Goal: Information Seeking & Learning: Learn about a topic

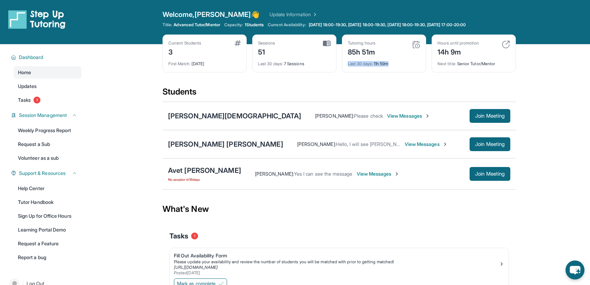
drag, startPoint x: 391, startPoint y: 64, endPoint x: 355, endPoint y: 57, distance: 36.6
click at [355, 57] on div "Tutoring hours 85h 51m Last 30 days : 11h 59m" at bounding box center [384, 54] width 84 height 38
click at [355, 57] on div "85h 51m" at bounding box center [362, 51] width 28 height 11
drag, startPoint x: 394, startPoint y: 62, endPoint x: 364, endPoint y: 40, distance: 36.8
click at [364, 40] on div "Tutoring hours 85h 51m Last 30 days : 11h 59m" at bounding box center [384, 54] width 84 height 38
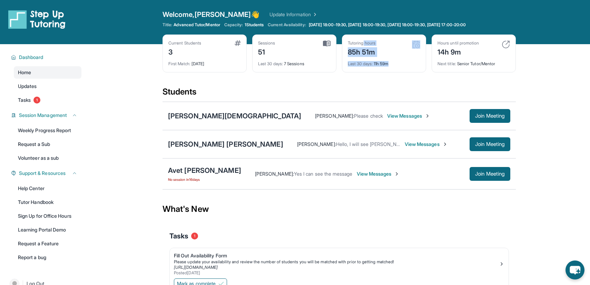
click at [389, 59] on div "Last 30 days : 11h 59m" at bounding box center [384, 62] width 72 height 10
drag, startPoint x: 392, startPoint y: 62, endPoint x: 364, endPoint y: 48, distance: 31.6
click at [364, 48] on div "Tutoring hours 85h 51m Last 30 days : 11h 59m" at bounding box center [384, 54] width 84 height 38
click at [344, 49] on div "Tutoring hours 85h 51m Last 30 days : 11h 59m" at bounding box center [384, 54] width 84 height 38
drag, startPoint x: 482, startPoint y: 64, endPoint x: 428, endPoint y: 45, distance: 57.8
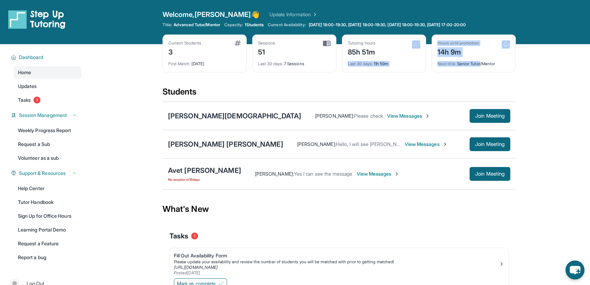
click at [428, 45] on div "Current Students 3 First Match : [DATE] Sessions 51 Last 30 days : 7 Sessions T…" at bounding box center [339, 61] width 353 height 52
click at [447, 49] on div "14h 9m" at bounding box center [458, 51] width 41 height 11
drag, startPoint x: 442, startPoint y: 49, endPoint x: 497, endPoint y: 63, distance: 57.4
click at [497, 63] on div "Hours until promotion 14h 9m Next title : Senior Tutor/Mentor" at bounding box center [474, 54] width 84 height 38
click at [497, 63] on div "Next title : Senior Tutor/Mentor" at bounding box center [474, 62] width 72 height 10
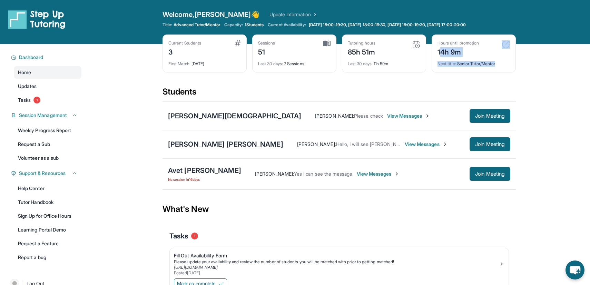
drag, startPoint x: 498, startPoint y: 64, endPoint x: 440, endPoint y: 50, distance: 59.3
click at [440, 50] on div "Hours until promotion 14h 9m Next title : Senior Tutor/Mentor" at bounding box center [474, 54] width 84 height 38
click at [440, 50] on div "14h 9m" at bounding box center [458, 51] width 41 height 11
drag, startPoint x: 438, startPoint y: 50, endPoint x: 492, endPoint y: 59, distance: 55.0
click at [492, 59] on div "Hours until promotion 14h 9m Next title : Senior Tutor/Mentor" at bounding box center [474, 54] width 84 height 38
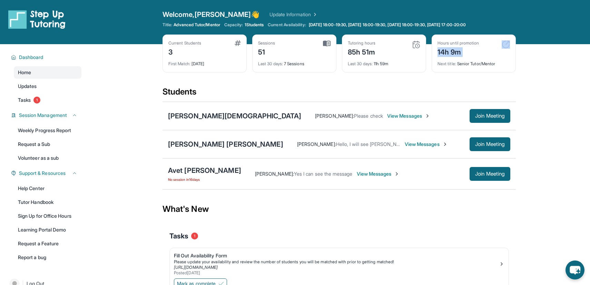
click at [492, 59] on div "Next title : Senior Tutor/Mentor" at bounding box center [474, 62] width 72 height 10
drag, startPoint x: 492, startPoint y: 66, endPoint x: 445, endPoint y: 51, distance: 49.6
click at [445, 51] on div "Hours until promotion 14h 9m Next title : Senior Tutor/Mentor" at bounding box center [474, 54] width 84 height 38
click at [445, 51] on div "14h 9m" at bounding box center [458, 51] width 41 height 11
drag, startPoint x: 438, startPoint y: 51, endPoint x: 496, endPoint y: 61, distance: 58.8
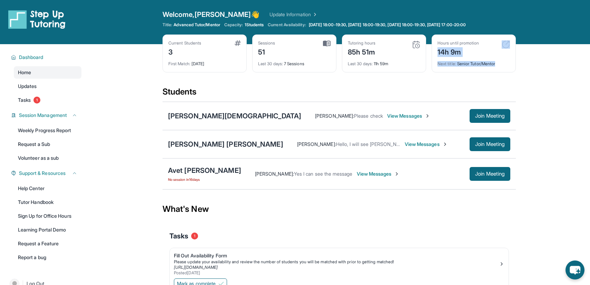
click at [496, 61] on div "Hours until promotion 14h 9m Next title : Senior Tutor/Mentor" at bounding box center [474, 54] width 84 height 38
click at [496, 61] on div "Next title : Senior Tutor/Mentor" at bounding box center [474, 62] width 72 height 10
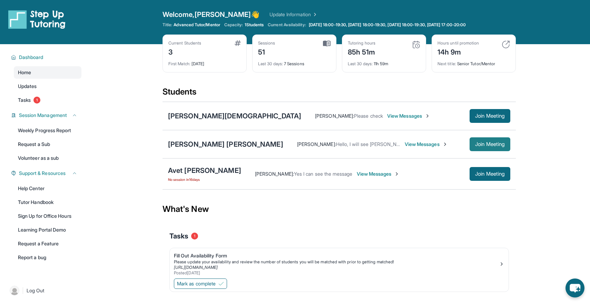
click at [488, 147] on button "Join Meeting" at bounding box center [490, 144] width 41 height 14
